Goal: Task Accomplishment & Management: Complete application form

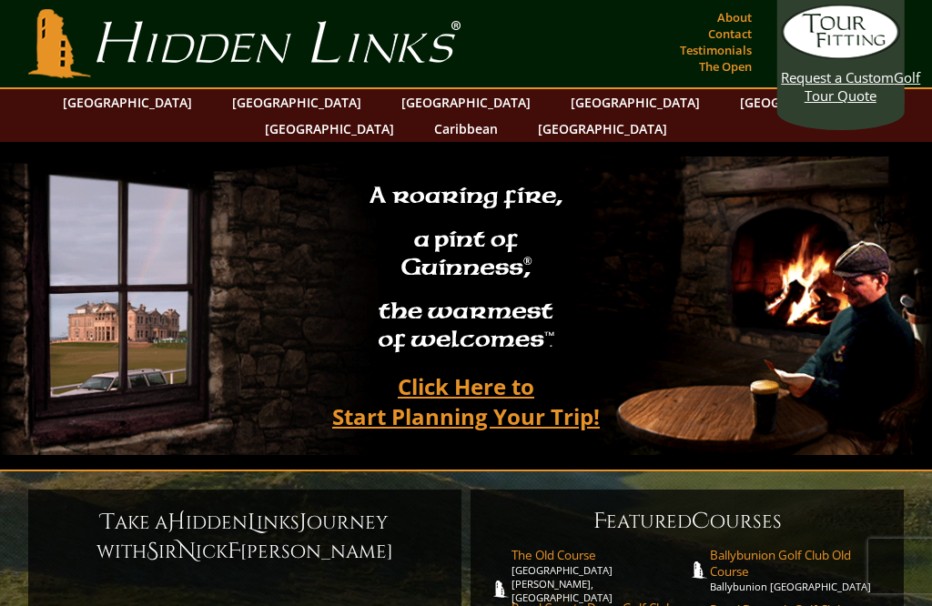
click at [267, 102] on link "[GEOGRAPHIC_DATA]" at bounding box center [296, 102] width 147 height 26
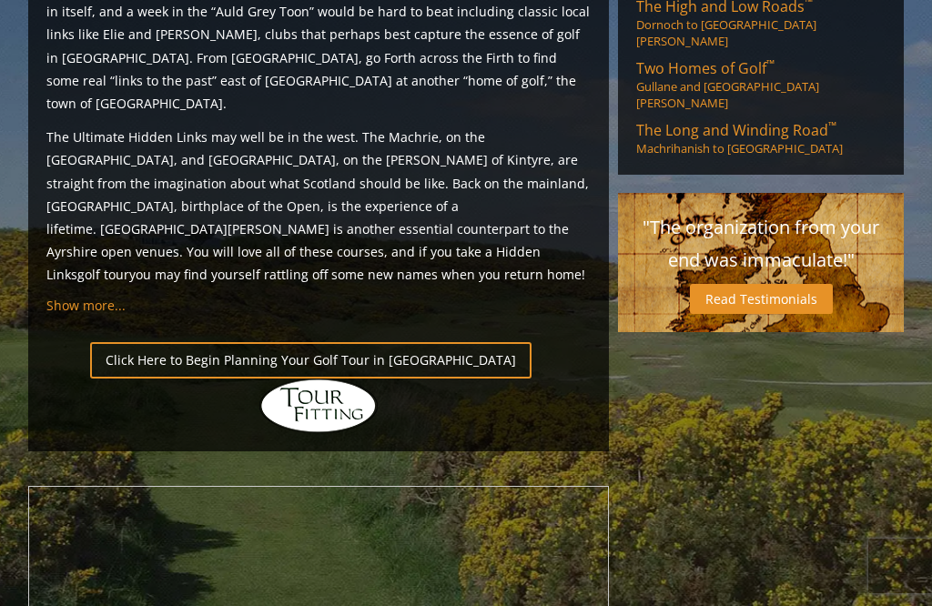
scroll to position [1792, 0]
click at [327, 377] on link "Click Here to Begin Planning Your Golf Tour in [GEOGRAPHIC_DATA]" at bounding box center [310, 358] width 441 height 35
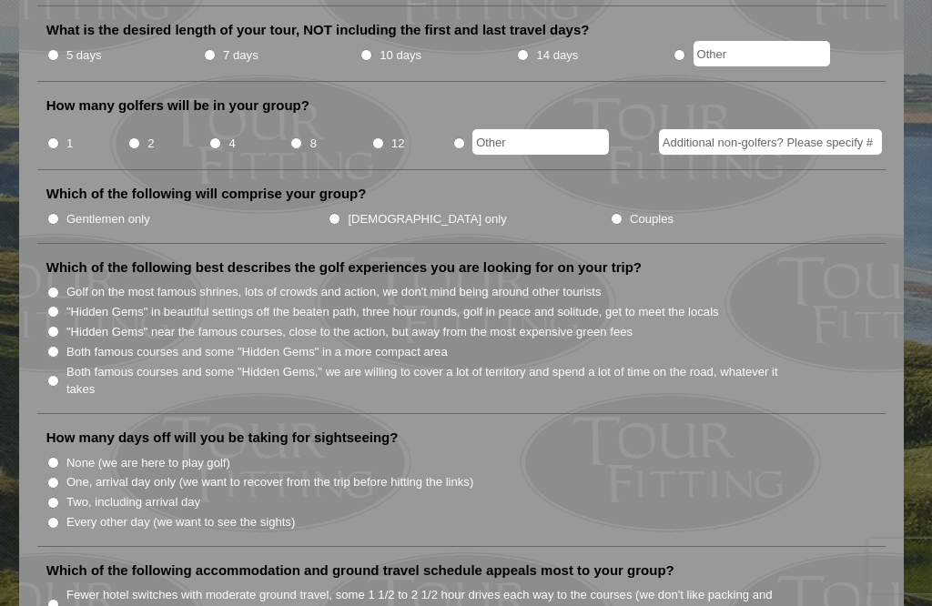
scroll to position [798, 0]
